Goal: Check status: Check status

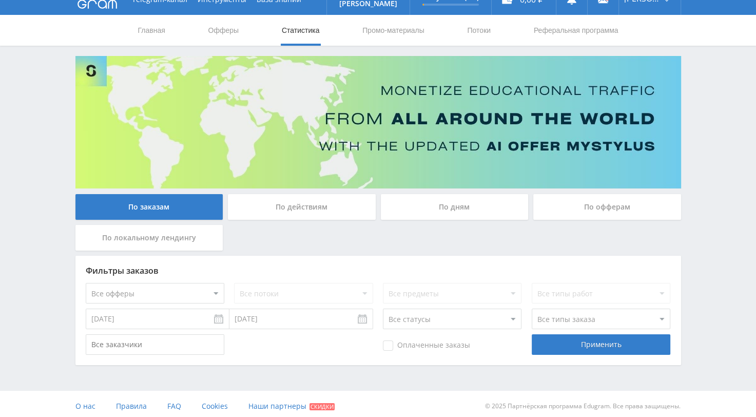
scroll to position [21, 0]
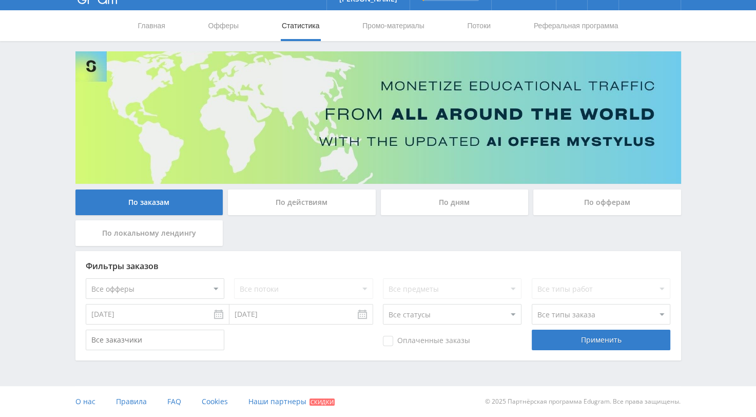
click at [294, 203] on div "По действиям" at bounding box center [302, 202] width 148 height 26
click at [0, 0] on input "По действиям" at bounding box center [0, 0] width 0 height 0
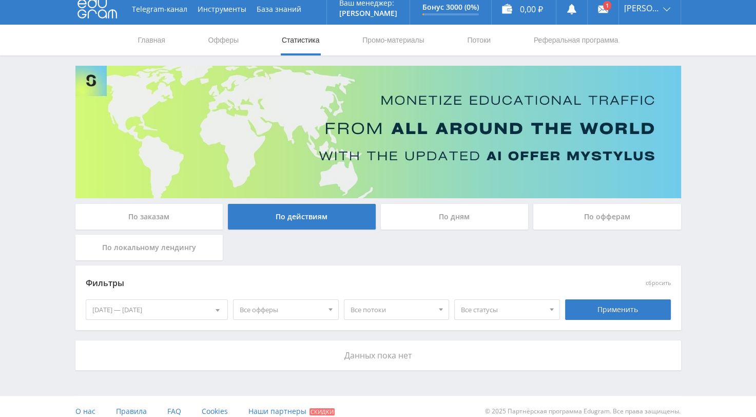
scroll to position [16, 0]
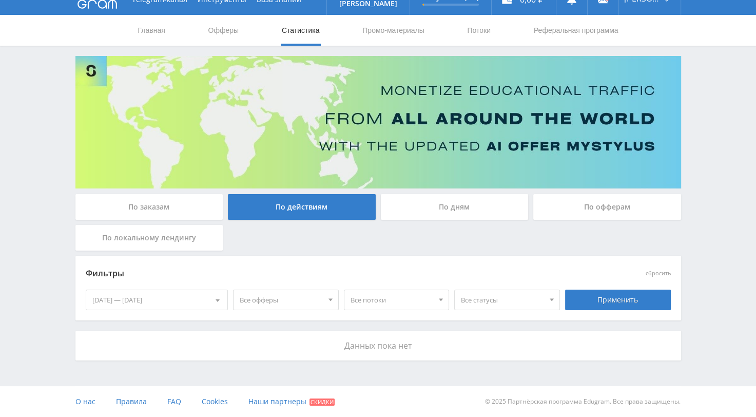
click at [433, 203] on div "По дням" at bounding box center [455, 207] width 148 height 26
click at [0, 0] on input "По дням" at bounding box center [0, 0] width 0 height 0
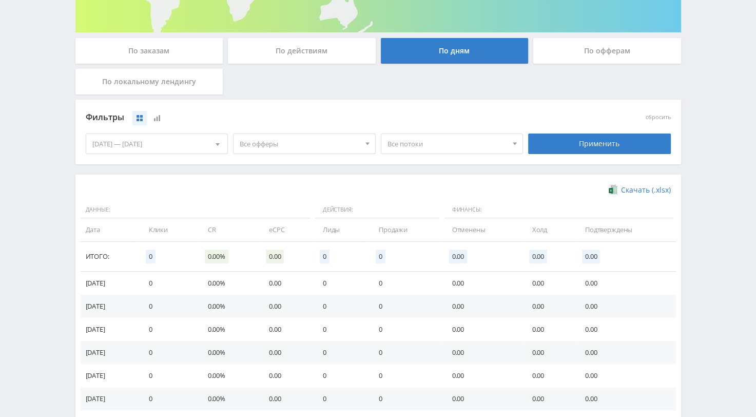
scroll to position [49, 0]
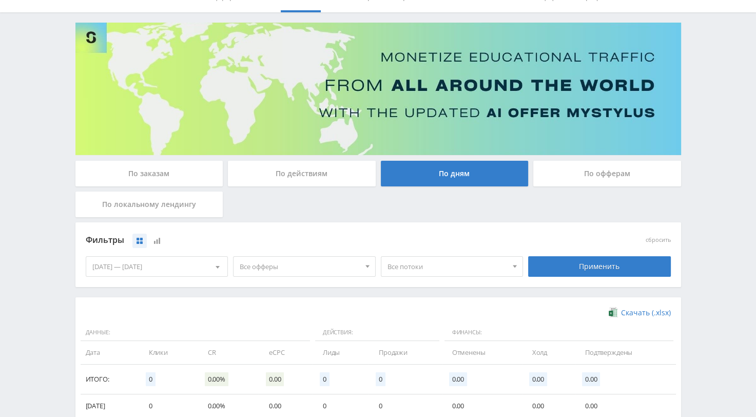
click at [586, 175] on div "По офферам" at bounding box center [608, 174] width 148 height 26
click at [0, 0] on input "По офферам" at bounding box center [0, 0] width 0 height 0
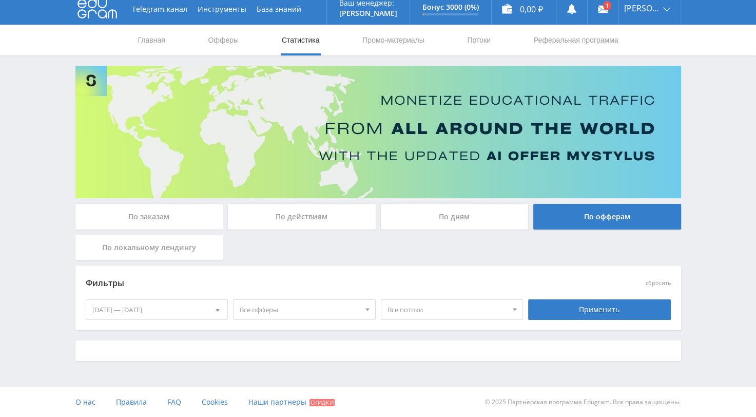
scroll to position [16, 0]
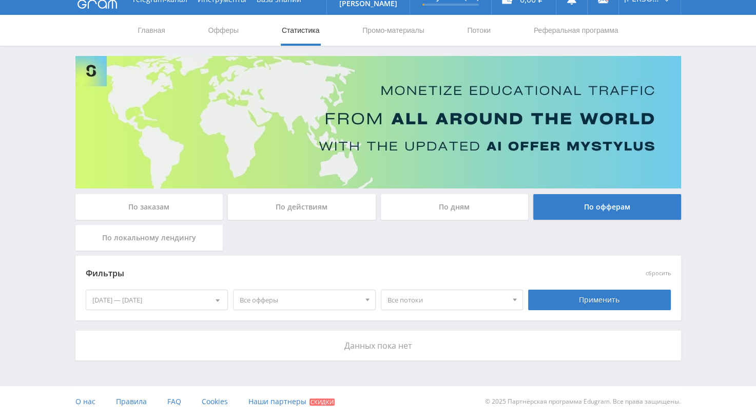
click at [134, 238] on div "По локальному лендингу" at bounding box center [149, 238] width 148 height 26
click at [0, 0] on input "По локальному лендингу" at bounding box center [0, 0] width 0 height 0
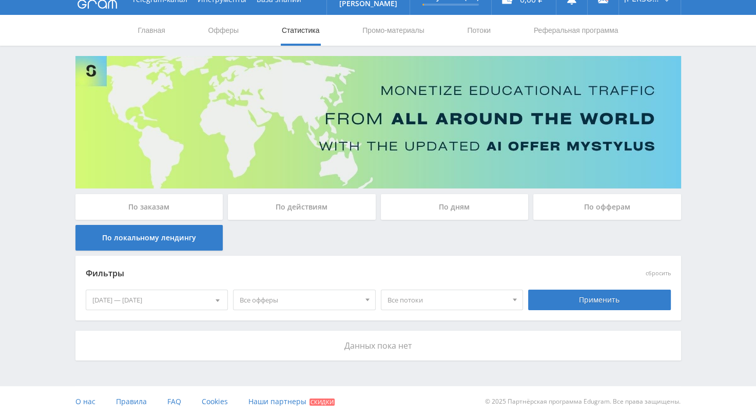
scroll to position [0, 0]
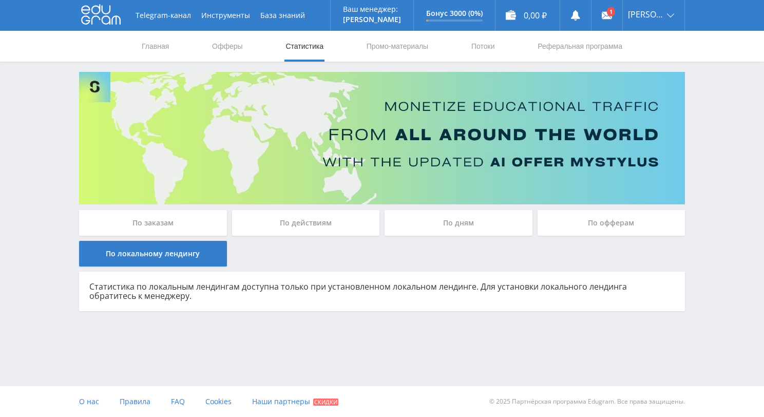
click at [145, 222] on div "По заказам" at bounding box center [153, 223] width 148 height 26
click at [0, 0] on input "По заказам" at bounding box center [0, 0] width 0 height 0
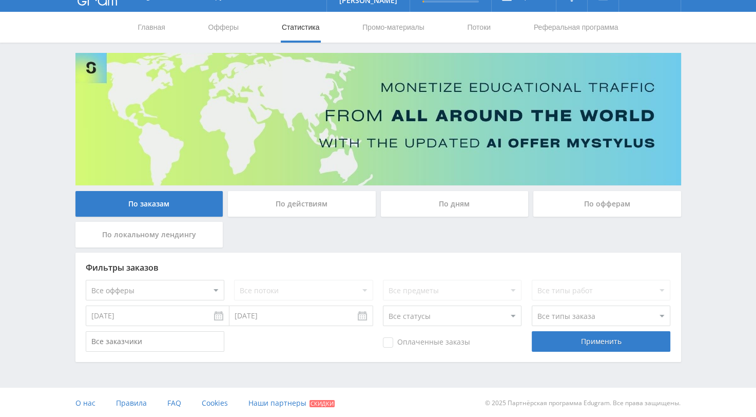
scroll to position [21, 0]
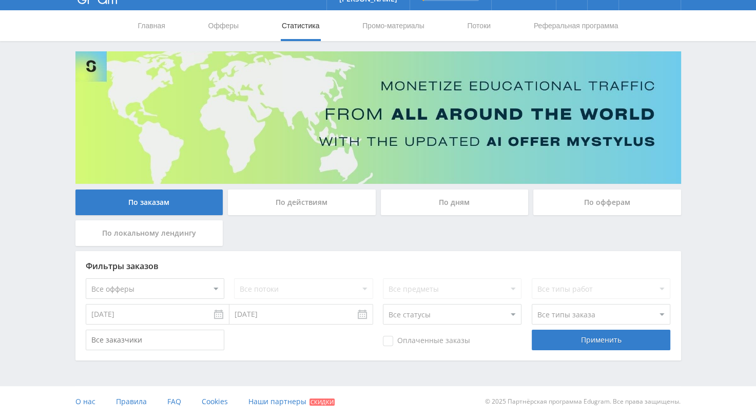
click at [218, 314] on input "[DATE]" at bounding box center [158, 314] width 144 height 21
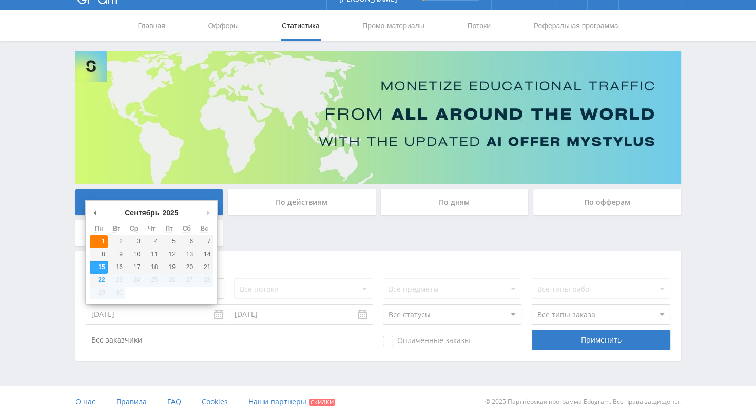
type input "[DATE]"
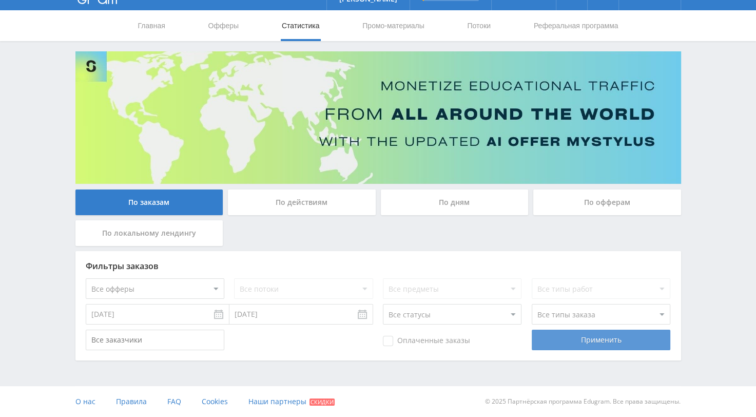
click at [591, 339] on div "Применить" at bounding box center [601, 340] width 139 height 21
click at [300, 200] on div "По действиям" at bounding box center [302, 202] width 148 height 26
click at [0, 0] on input "По действиям" at bounding box center [0, 0] width 0 height 0
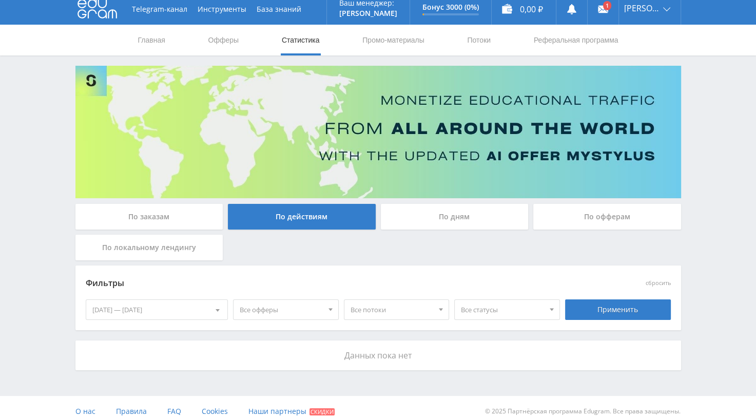
scroll to position [16, 0]
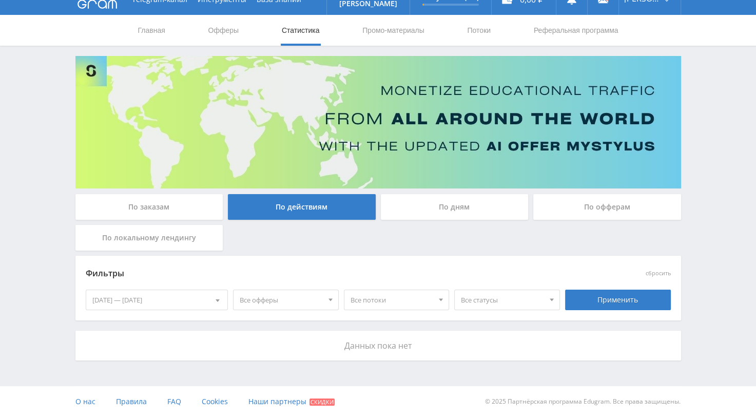
click at [215, 296] on div at bounding box center [218, 300] width 20 height 20
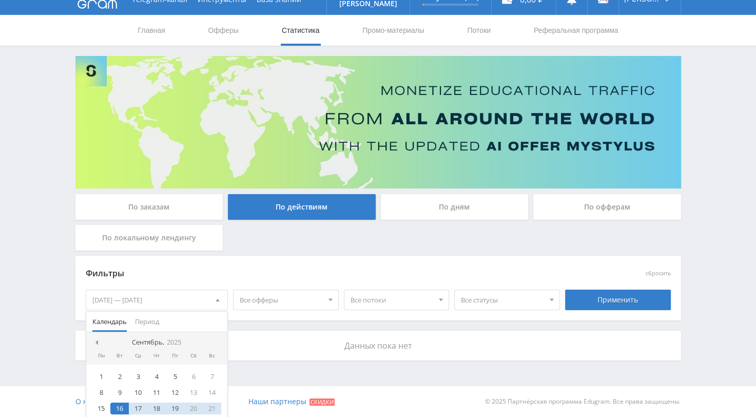
scroll to position [21, 0]
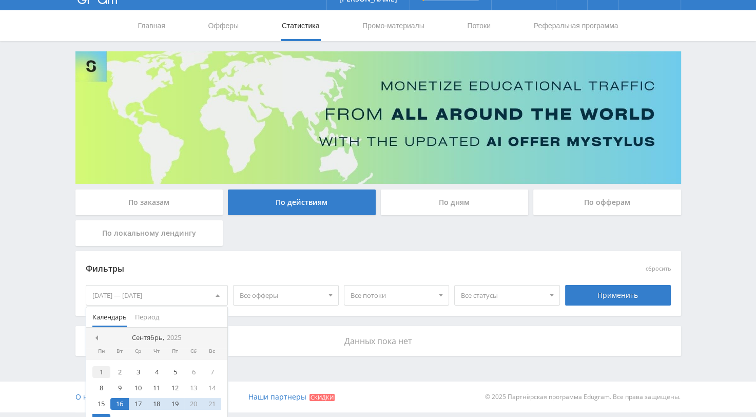
click at [99, 373] on div "1" at bounding box center [101, 372] width 18 height 12
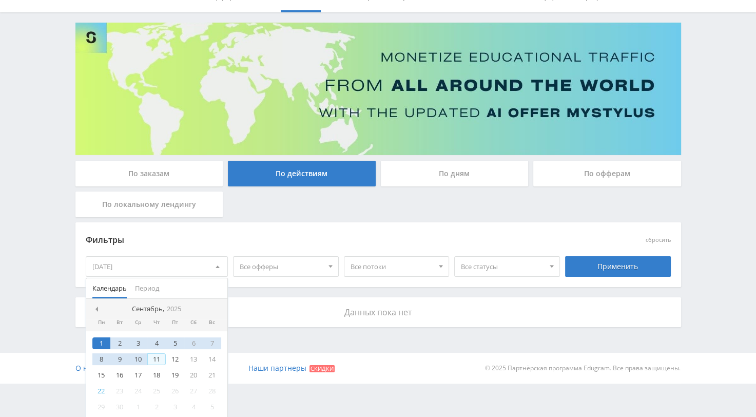
scroll to position [51, 0]
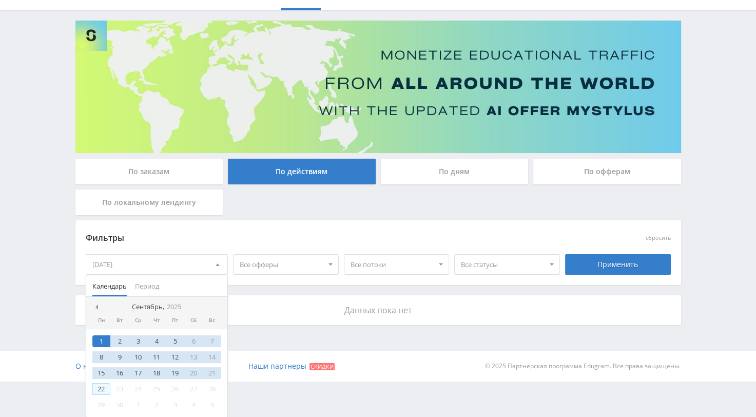
click at [102, 390] on div "22" at bounding box center [101, 389] width 18 height 12
click at [610, 266] on div "Применить" at bounding box center [618, 264] width 106 height 21
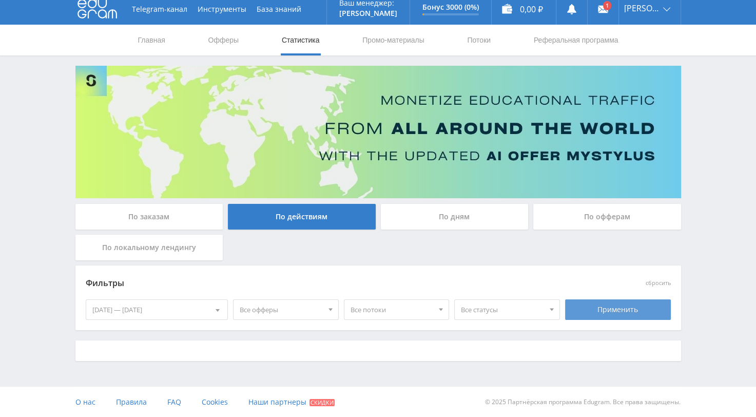
scroll to position [16, 0]
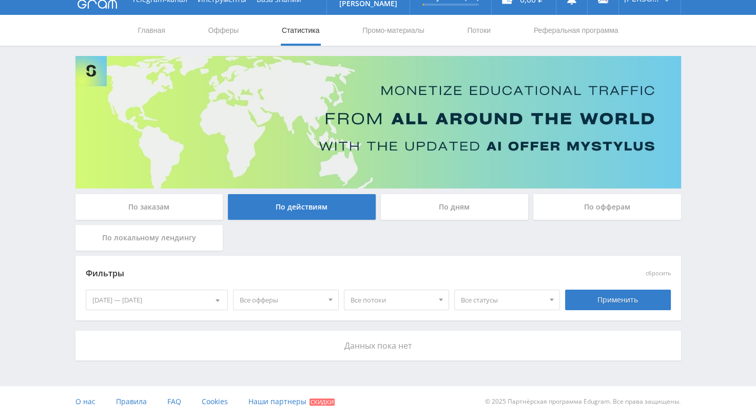
click at [452, 206] on div "По дням" at bounding box center [455, 207] width 148 height 26
click at [0, 0] on input "По дням" at bounding box center [0, 0] width 0 height 0
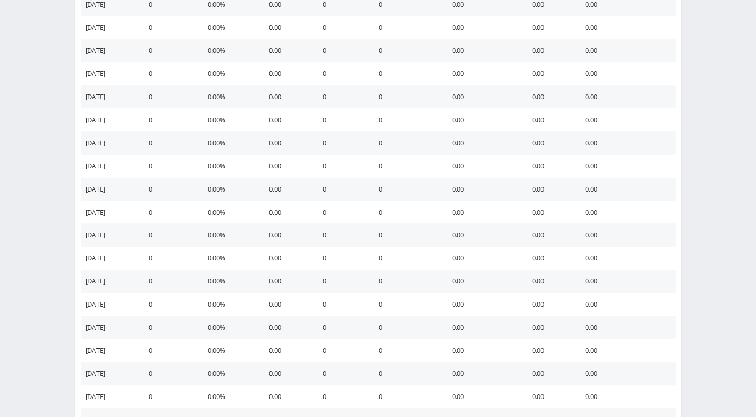
scroll to position [565, 0]
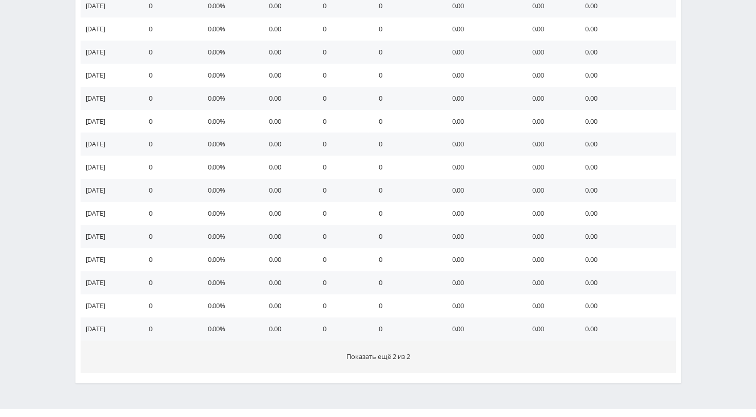
click at [393, 357] on span "Показать ещё 2 из 2" at bounding box center [379, 356] width 64 height 9
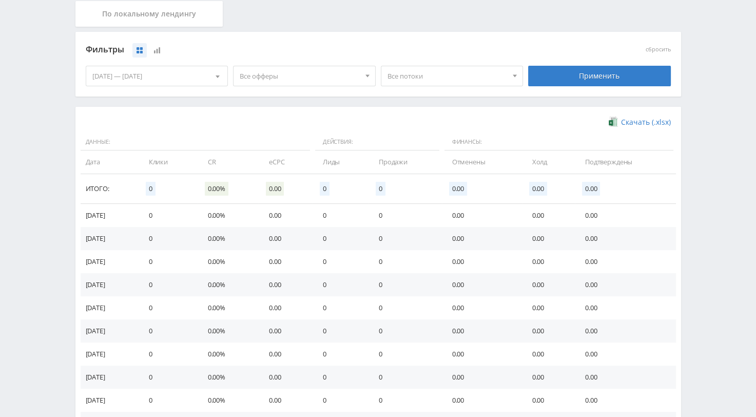
scroll to position [190, 0]
